Goal: Find specific page/section

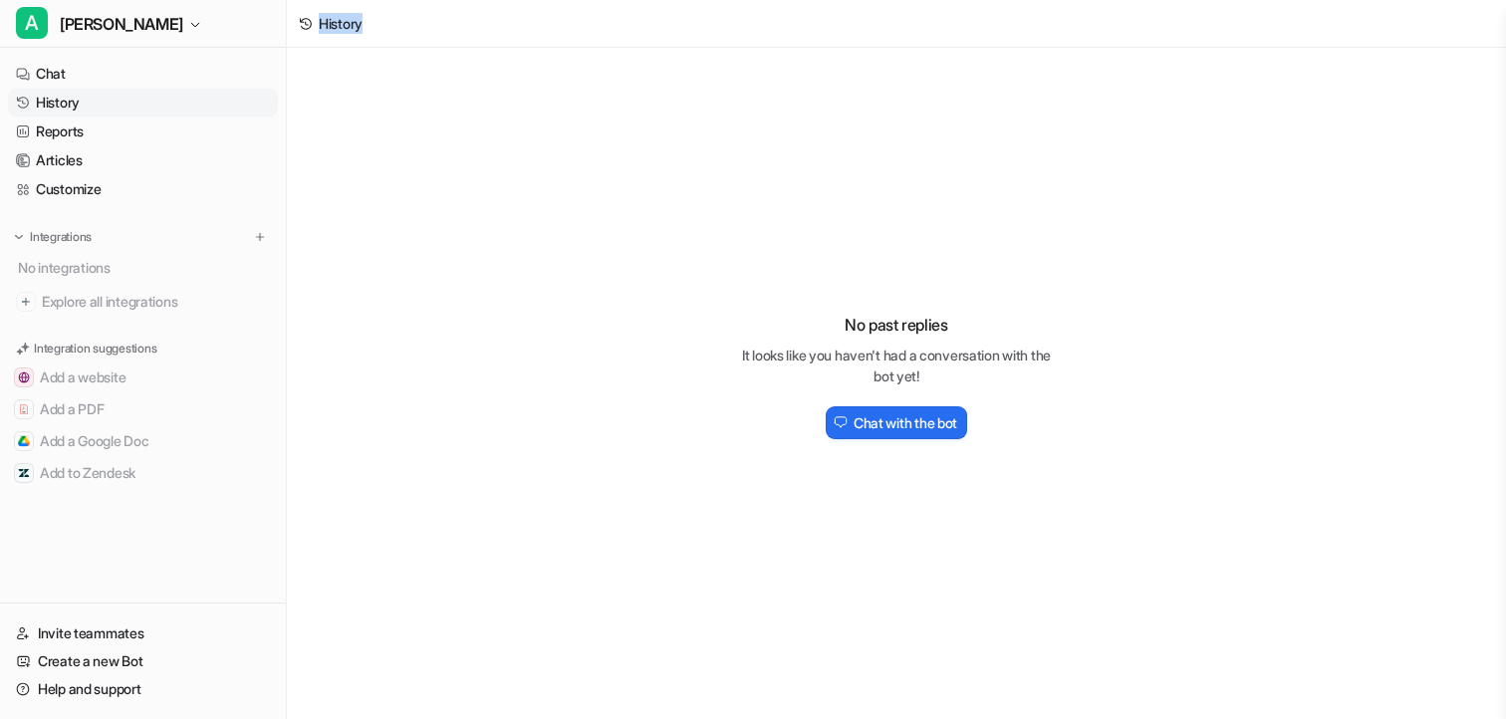
drag, startPoint x: 317, startPoint y: 17, endPoint x: 409, endPoint y: 17, distance: 92.6
click at [409, 17] on div "History" at bounding box center [896, 24] width 1219 height 48
click at [321, 81] on div "No past replies It looks like you haven't had a conversation with the bot yet! …" at bounding box center [896, 367] width 1219 height 639
click at [420, 94] on div "No past replies It looks like you haven't had a conversation with the bot yet! …" at bounding box center [896, 367] width 1219 height 639
click at [486, 101] on div "No past replies It looks like you haven't had a conversation with the bot yet! …" at bounding box center [896, 367] width 1219 height 639
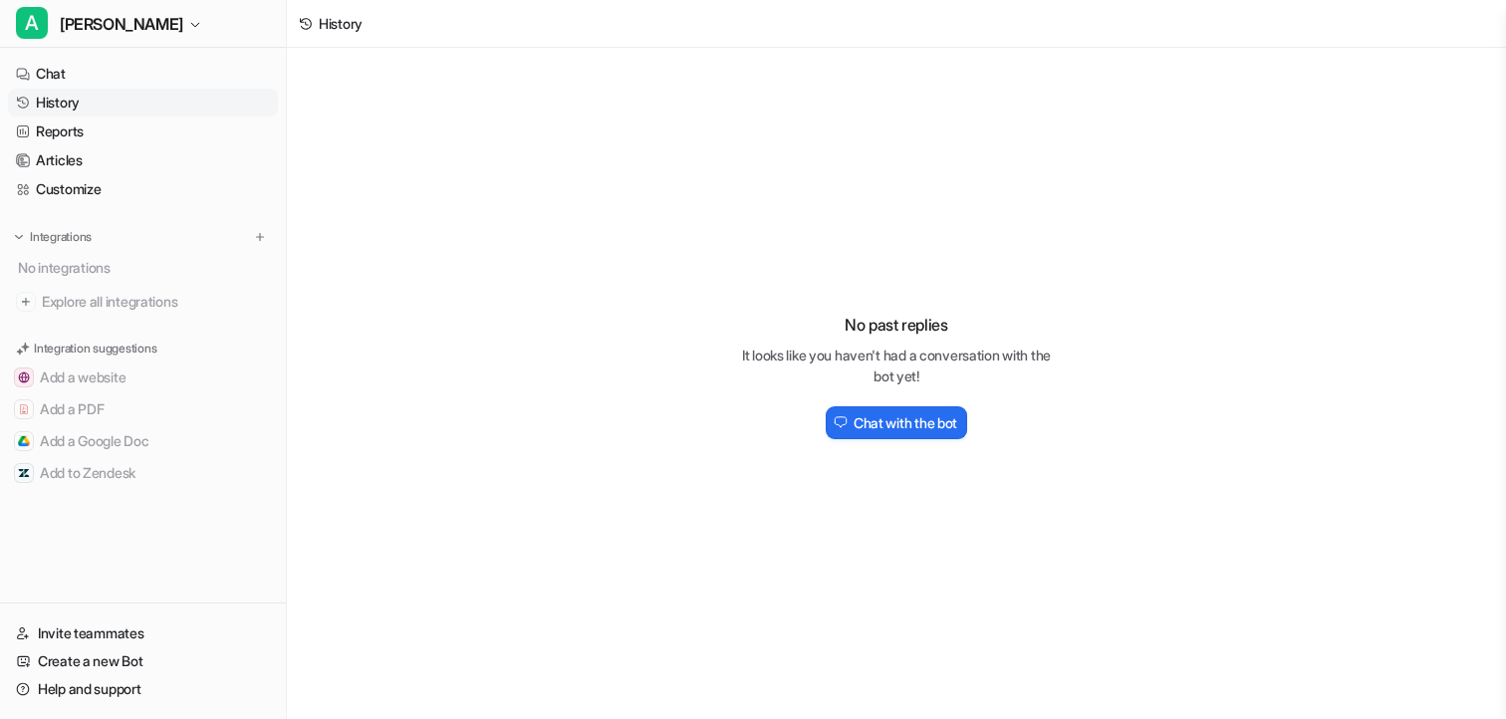
click at [331, 73] on div "No past replies It looks like you haven't had a conversation with the bot yet! …" at bounding box center [896, 367] width 1219 height 639
click at [96, 9] on button "A [PERSON_NAME]" at bounding box center [143, 24] width 286 height 48
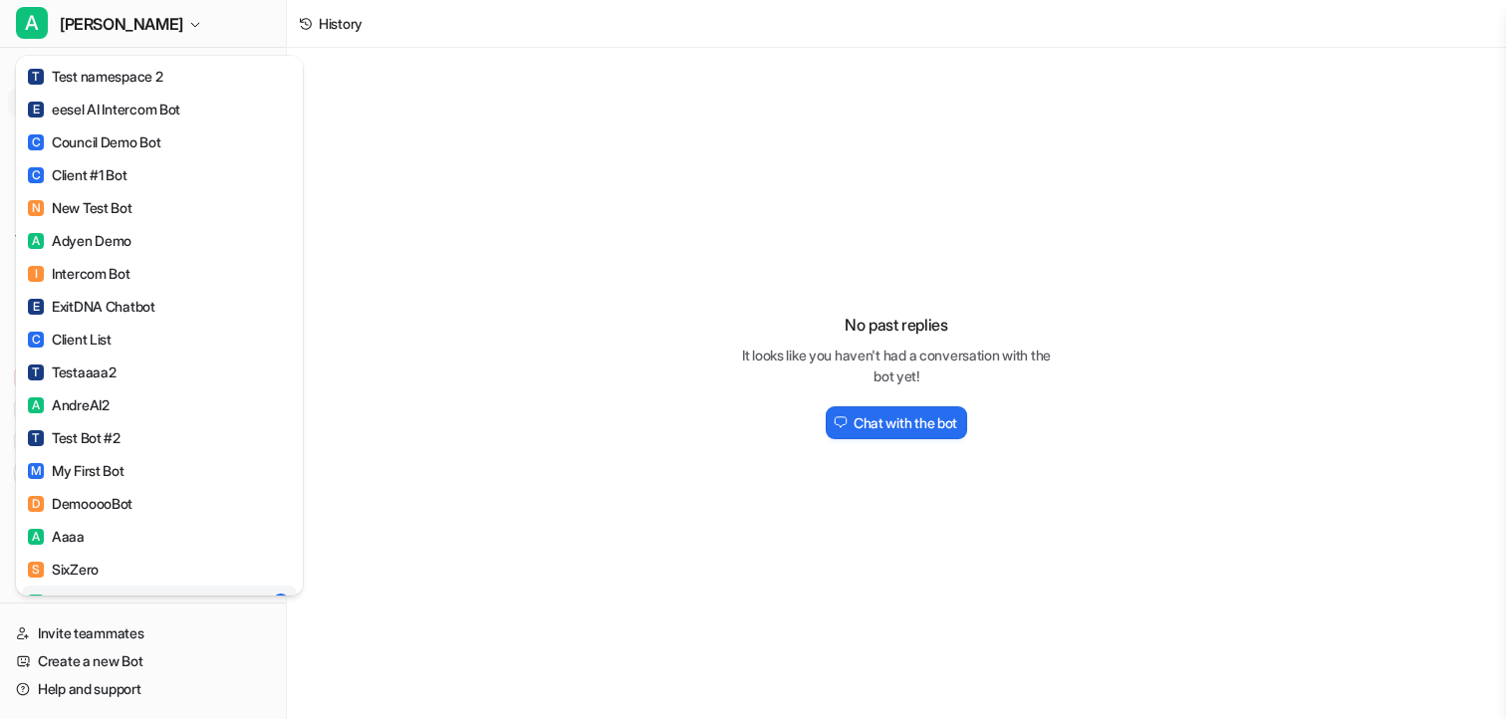
click at [630, 76] on div "A AndreAI T Test namespace 2 E eesel AI Intercom Bot C Council Demo Bot C Clien…" at bounding box center [753, 359] width 1506 height 719
